Goal: Navigation & Orientation: Find specific page/section

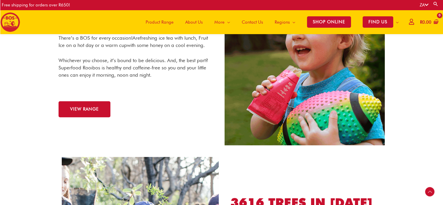
scroll to position [306, 0]
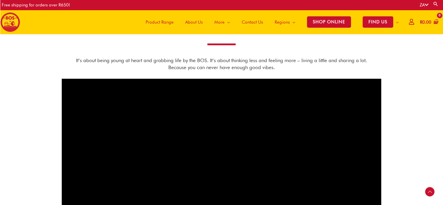
click at [165, 20] on span "Product Range" at bounding box center [160, 21] width 28 height 17
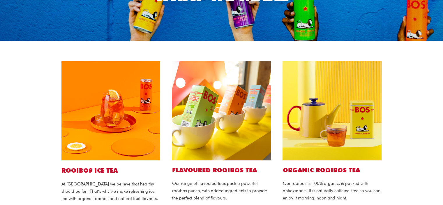
scroll to position [77, 0]
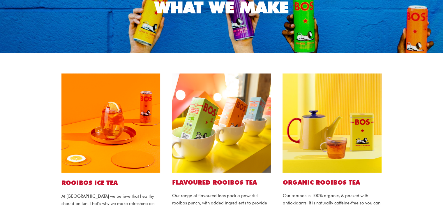
click at [235, 132] on img at bounding box center [221, 122] width 99 height 99
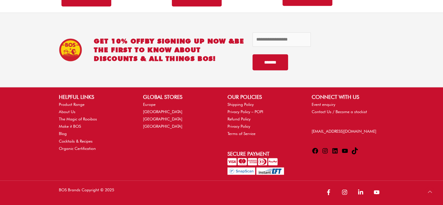
scroll to position [0, 0]
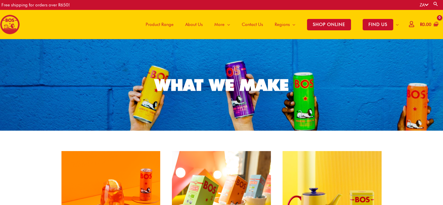
click at [165, 24] on span "Product Range" at bounding box center [160, 24] width 28 height 17
